Goal: Task Accomplishment & Management: Use online tool/utility

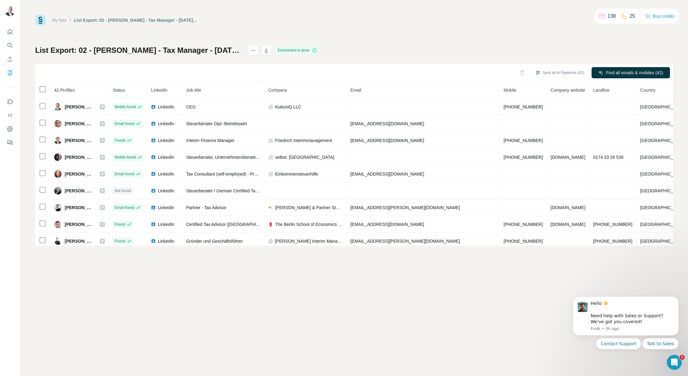
click at [537, 36] on div "My lists / List Export: 02 - Jungheinrich - Tax Manager - [DATE] 12:40 138 25 B…" at bounding box center [354, 130] width 638 height 231
click at [562, 72] on button "Sync all to Pipedrive (42)" at bounding box center [560, 72] width 58 height 9
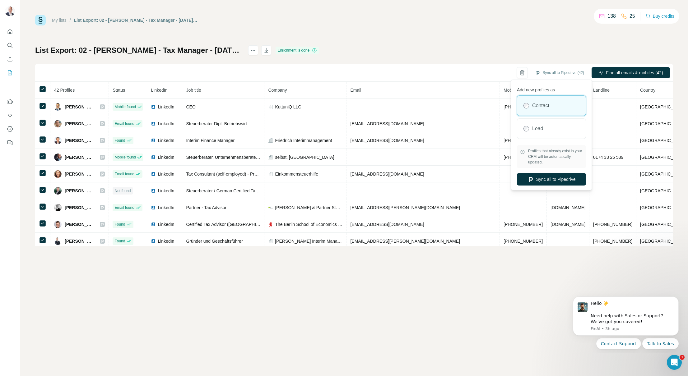
click at [547, 105] on label "Contact" at bounding box center [540, 105] width 17 height 7
click at [559, 178] on button "Sync all to Pipedrive" at bounding box center [551, 179] width 69 height 12
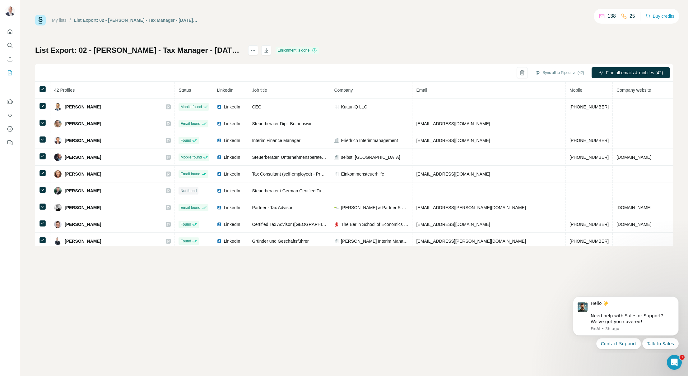
scroll to position [93, 0]
